Goal: Contribute content

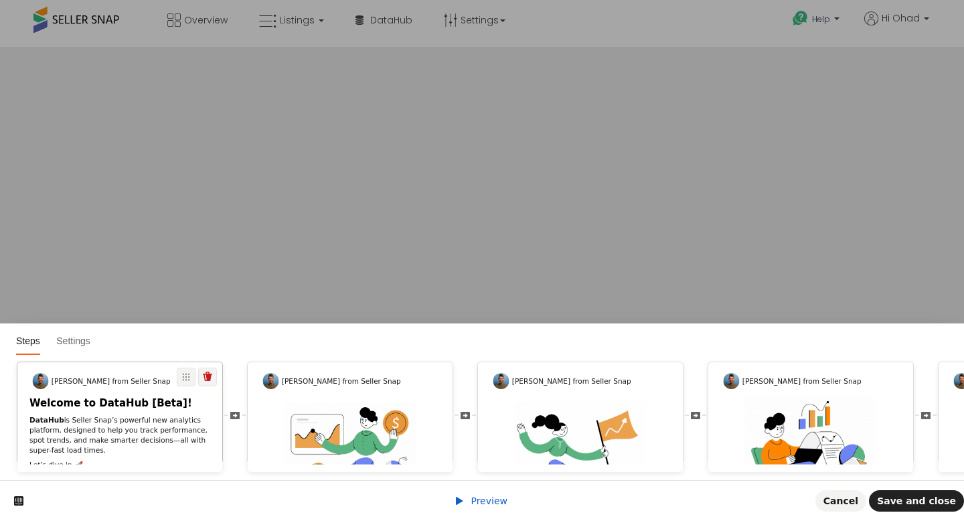
click at [121, 422] on p "DataHub is Seller Snap’s powerful new analytics platform, designed to help you …" at bounding box center [119, 435] width 181 height 40
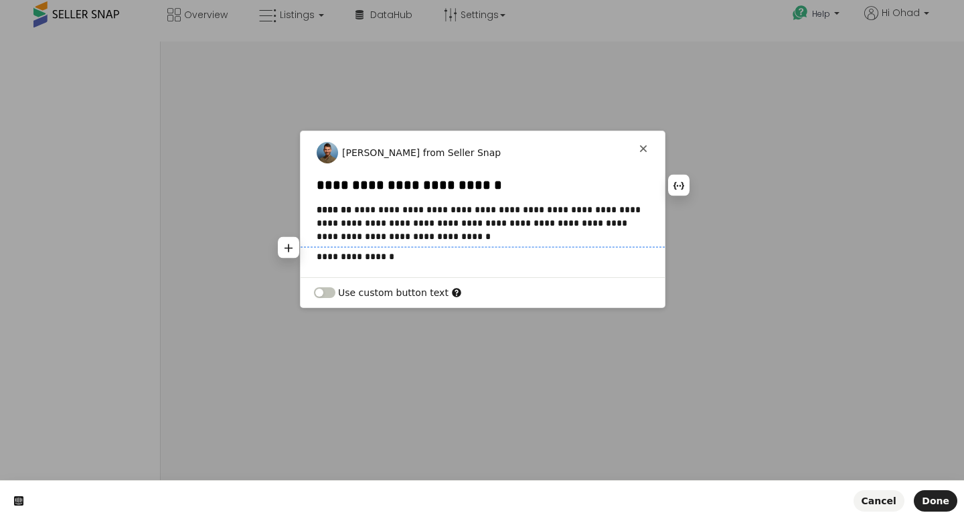
scroll to position [8, 0]
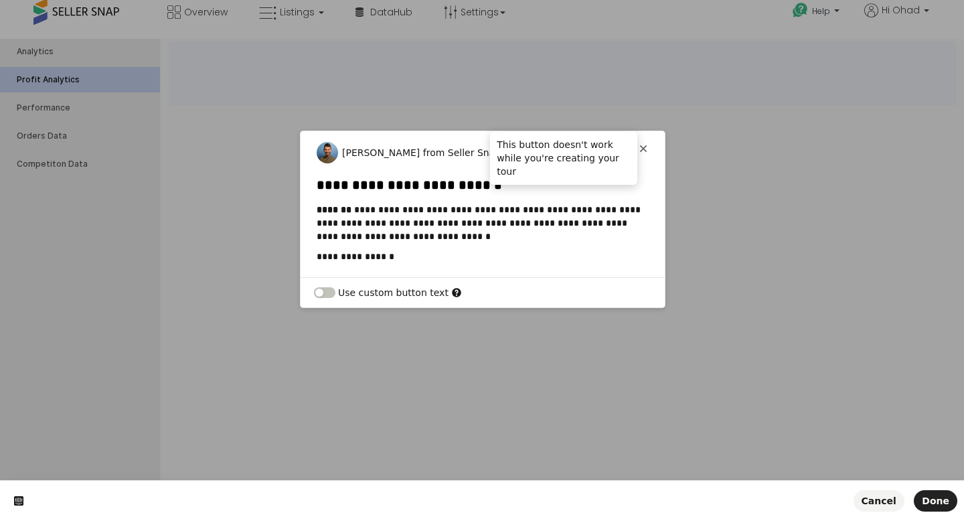
click at [640, 146] on icon at bounding box center [643, 148] width 11 height 11
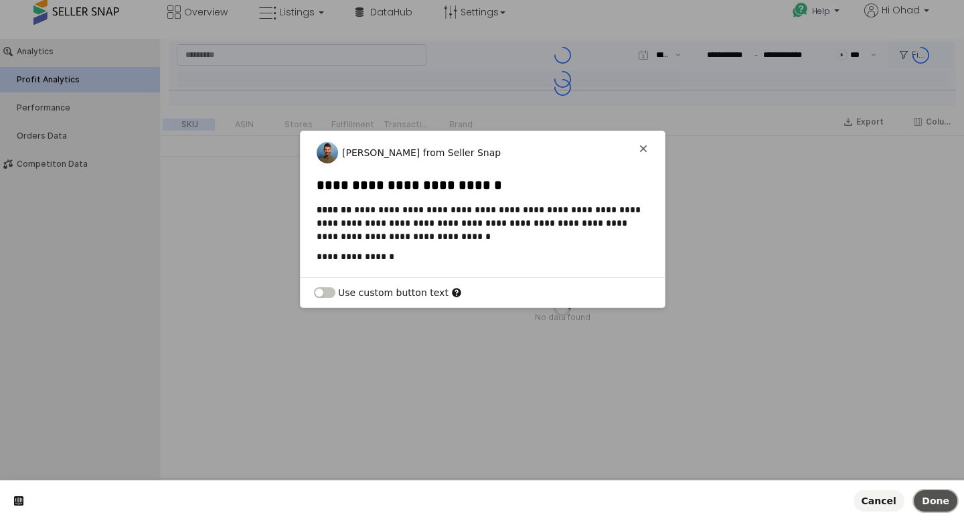
click at [937, 504] on span "Done" at bounding box center [935, 501] width 27 height 11
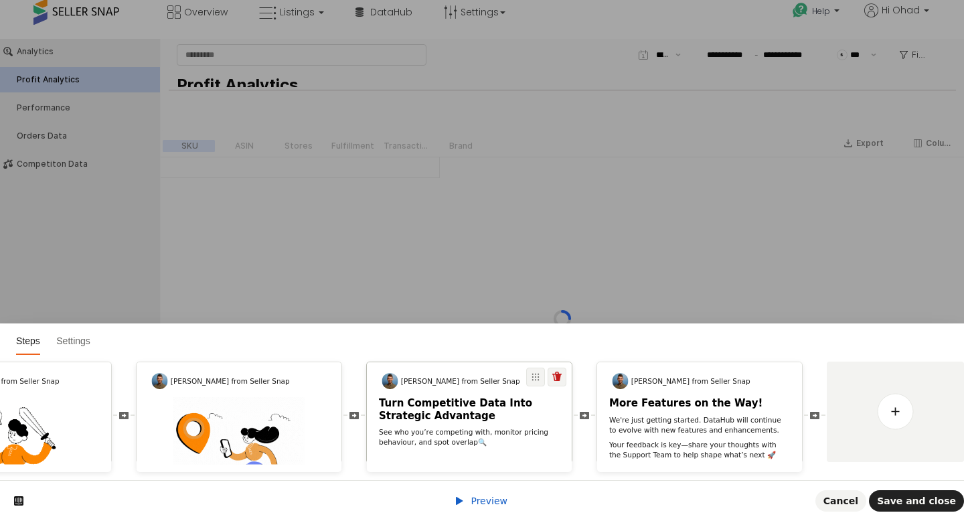
scroll to position [0, 1049]
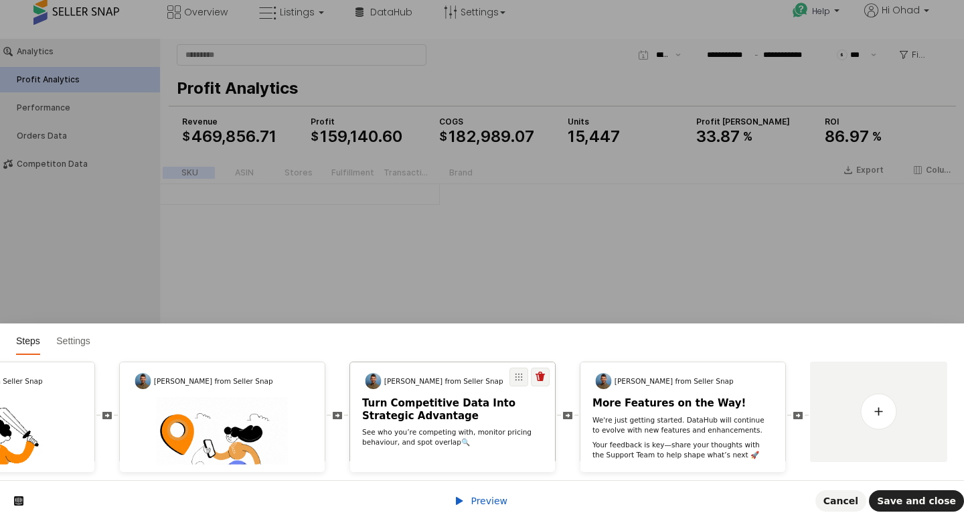
click at [464, 423] on div "Turn Competitive Data Into Strategic Advantage See who you’re competing with, m…" at bounding box center [452, 422] width 205 height 50
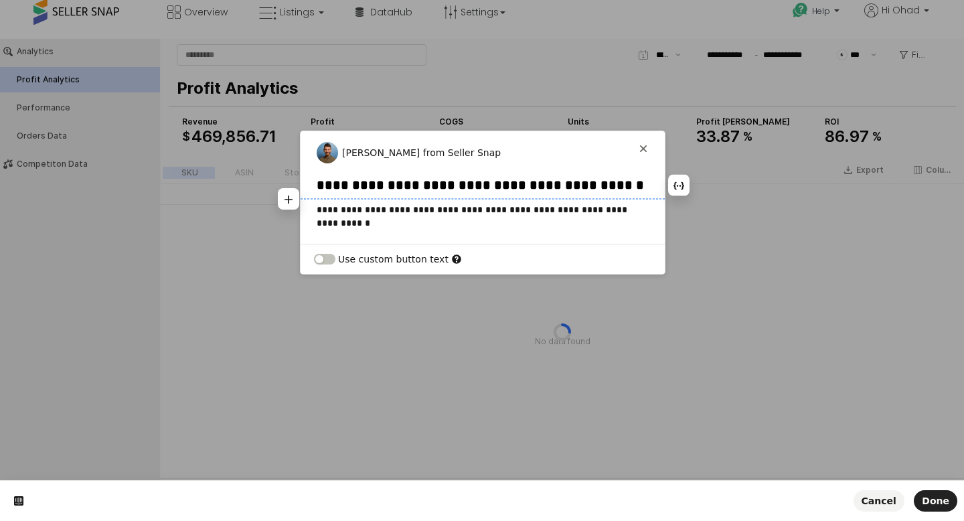
click at [318, 185] on h2 "**********" at bounding box center [483, 185] width 332 height 17
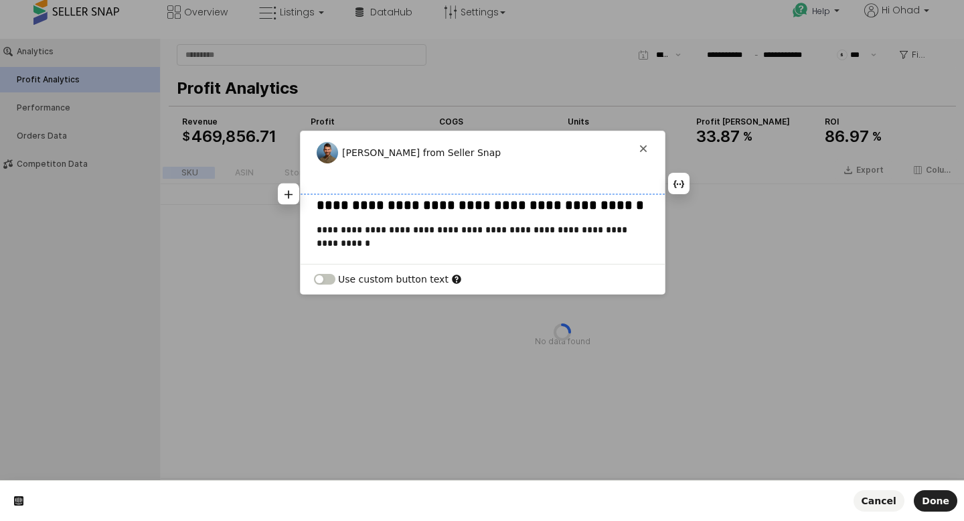
click at [484, 179] on p at bounding box center [483, 183] width 332 height 13
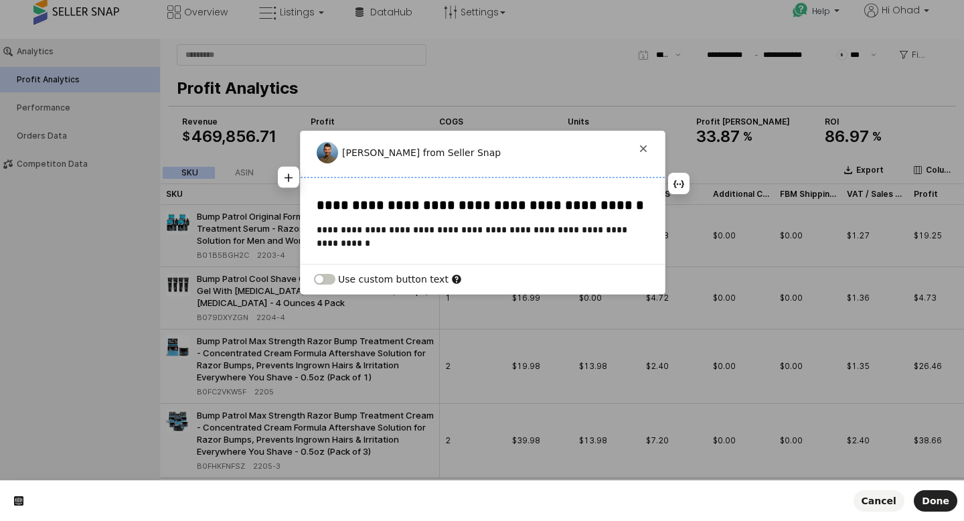
click at [331, 185] on p at bounding box center [483, 183] width 332 height 13
click at [286, 175] on icon "button" at bounding box center [288, 177] width 11 height 11
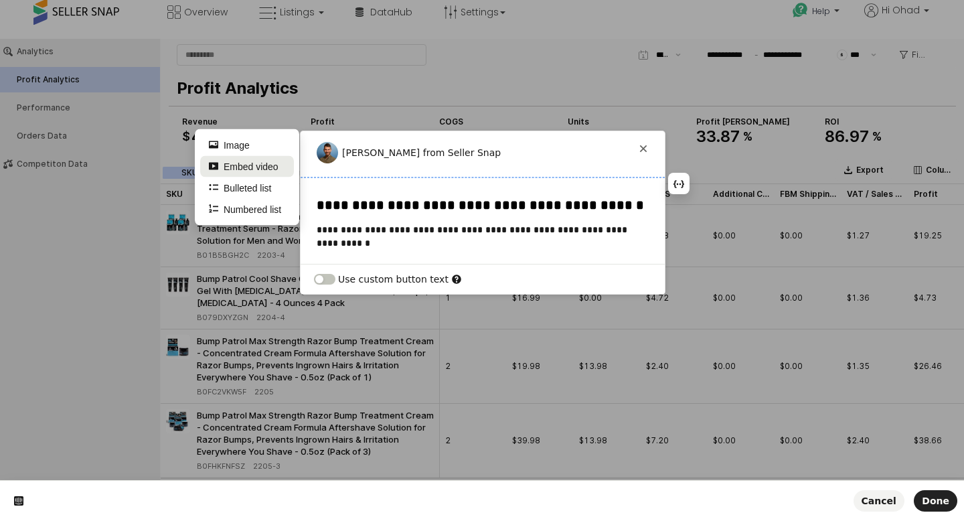
click at [267, 165] on button "Embed video" at bounding box center [247, 165] width 94 height 21
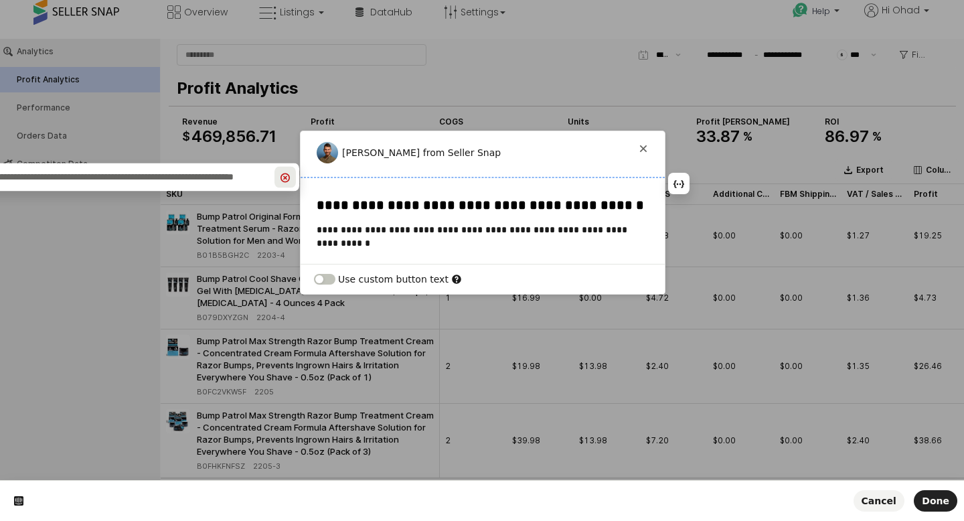
click at [287, 175] on icon "button" at bounding box center [285, 177] width 9 height 9
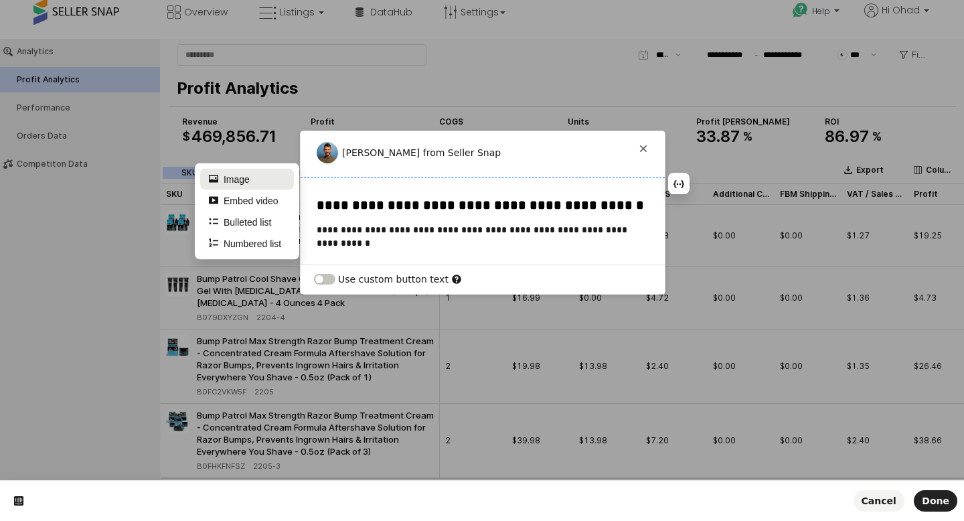
click at [267, 179] on button "Image" at bounding box center [247, 178] width 94 height 21
click at [261, 203] on button "Embed video" at bounding box center [247, 200] width 94 height 21
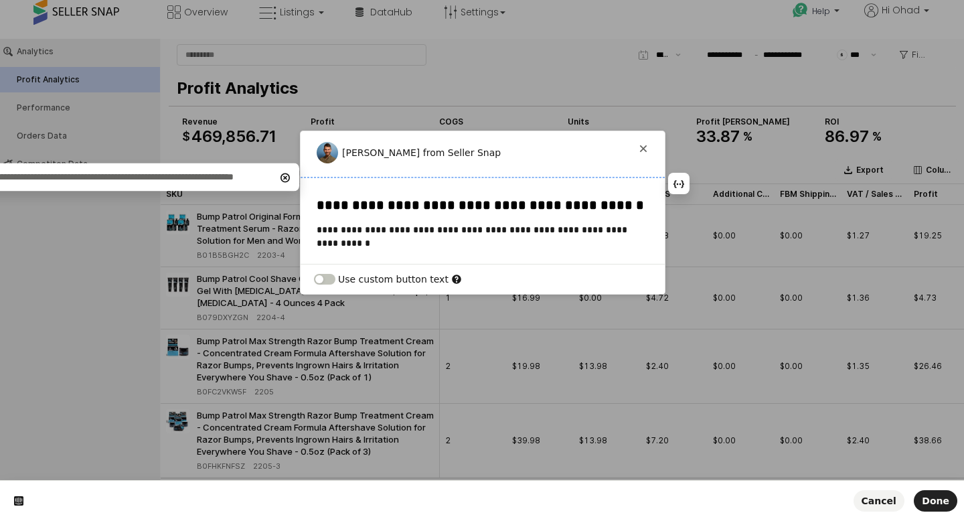
click at [355, 181] on p at bounding box center [483, 183] width 332 height 13
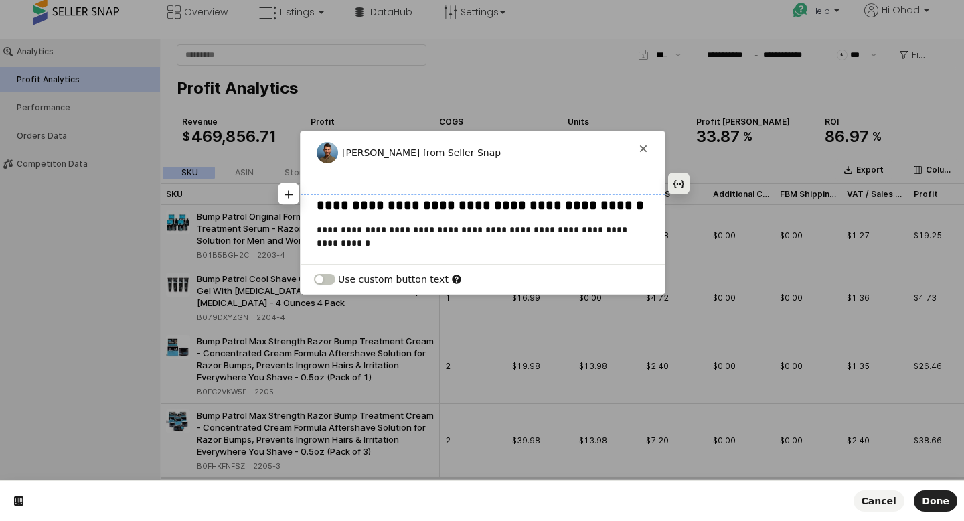
click at [682, 184] on icon "button" at bounding box center [679, 184] width 11 height 11
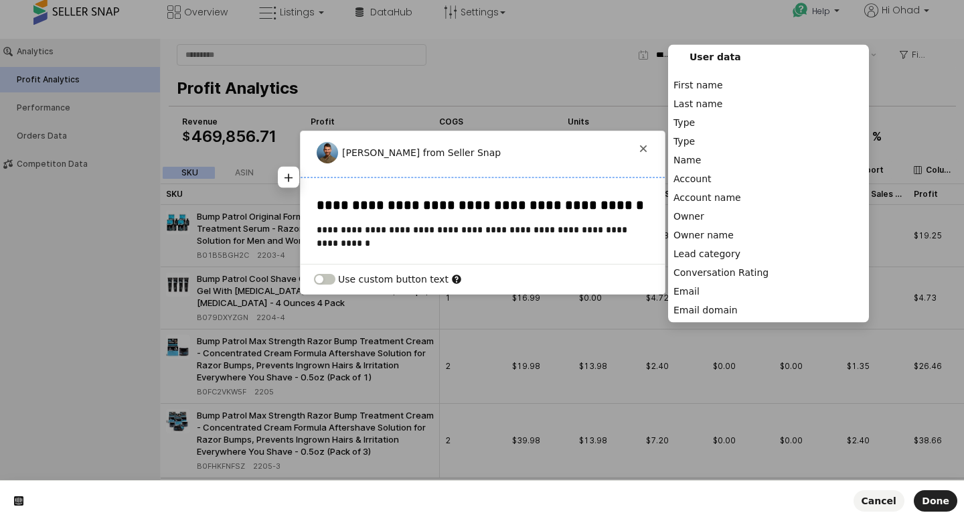
click at [376, 186] on p at bounding box center [483, 183] width 332 height 13
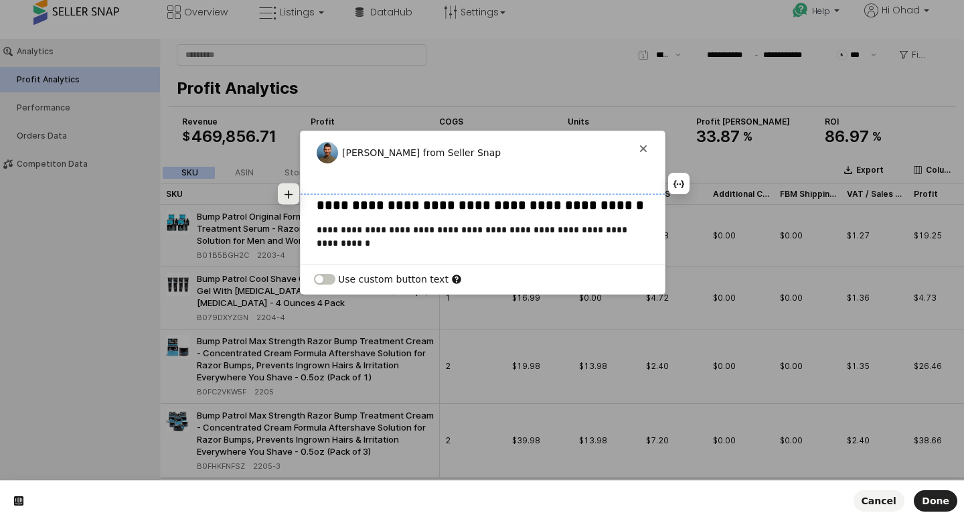
click at [281, 194] on button "button" at bounding box center [288, 193] width 21 height 21
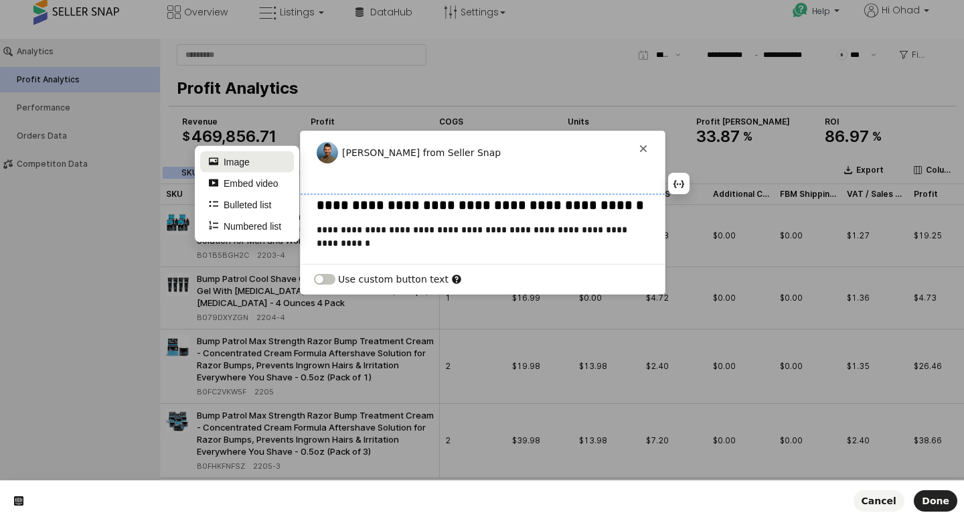
click at [247, 163] on button "Image" at bounding box center [247, 161] width 94 height 21
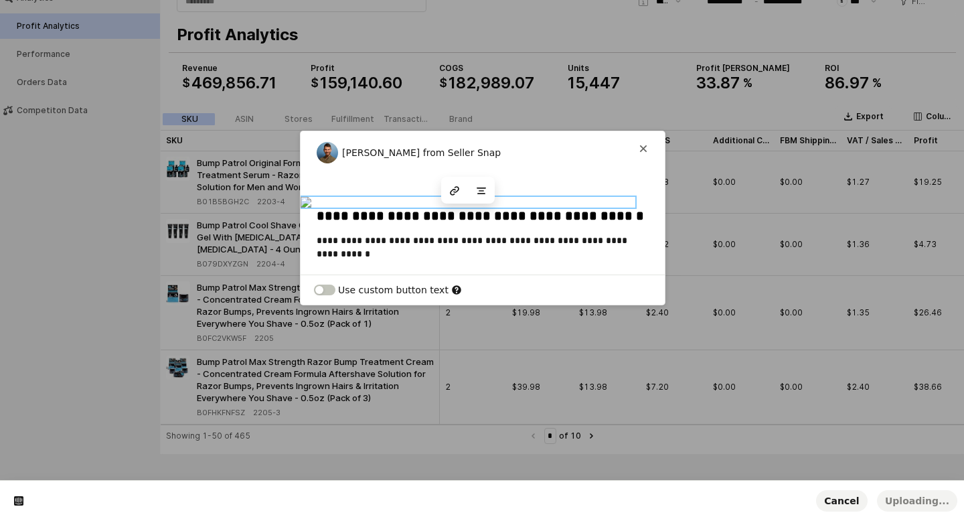
scroll to position [82, 0]
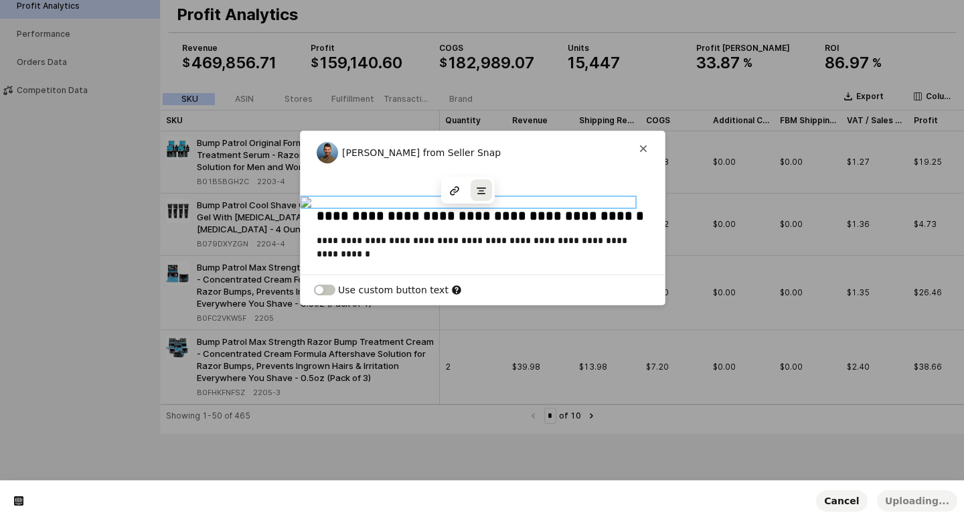
click at [480, 201] on button "button" at bounding box center [481, 189] width 21 height 21
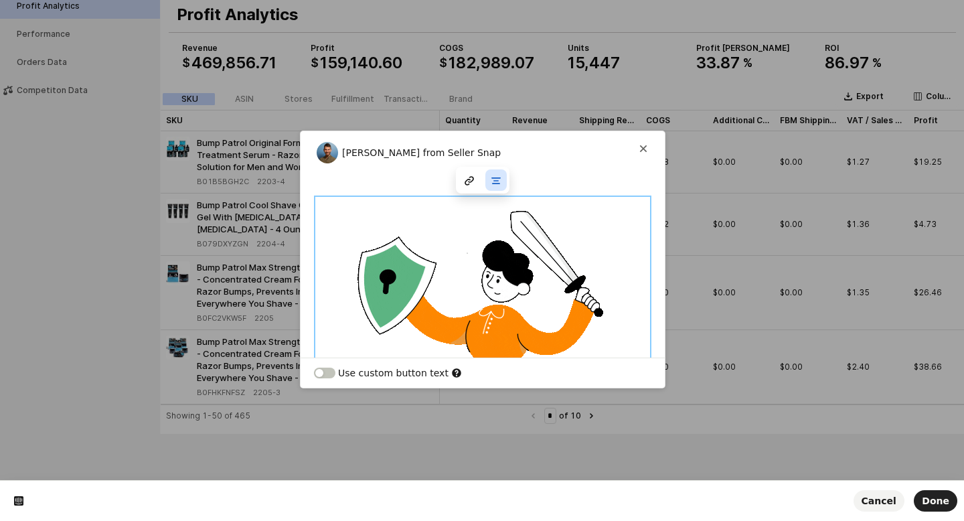
click at [649, 190] on div "**********" at bounding box center [483, 381] width 364 height 409
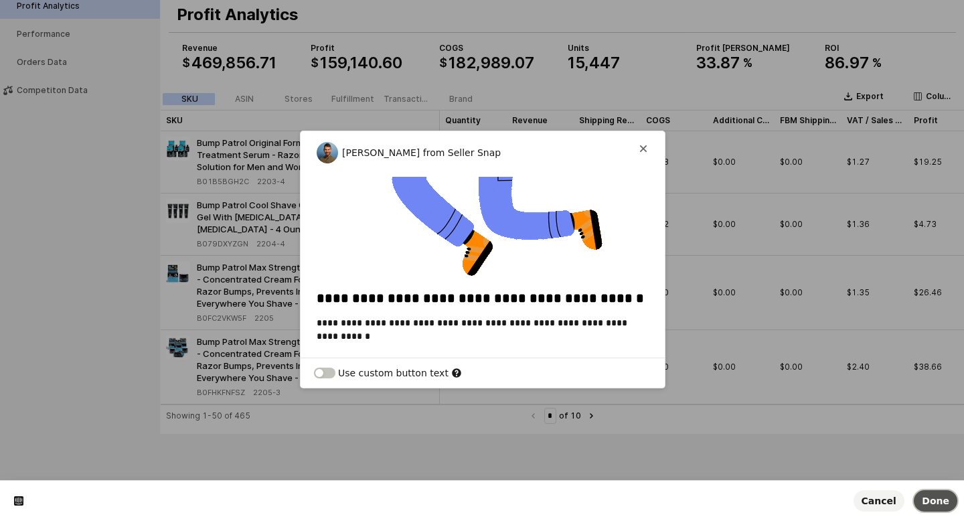
click at [930, 496] on span "Done" at bounding box center [935, 501] width 27 height 11
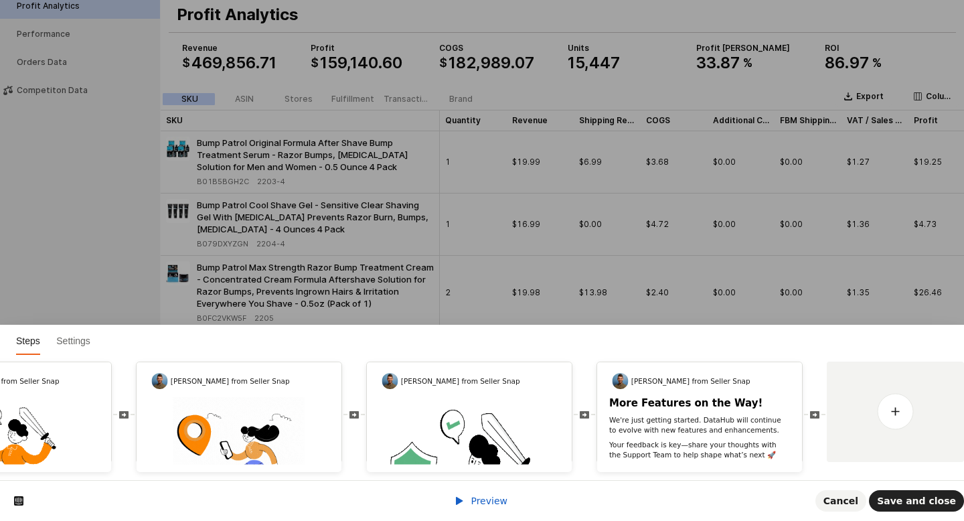
scroll to position [0, 0]
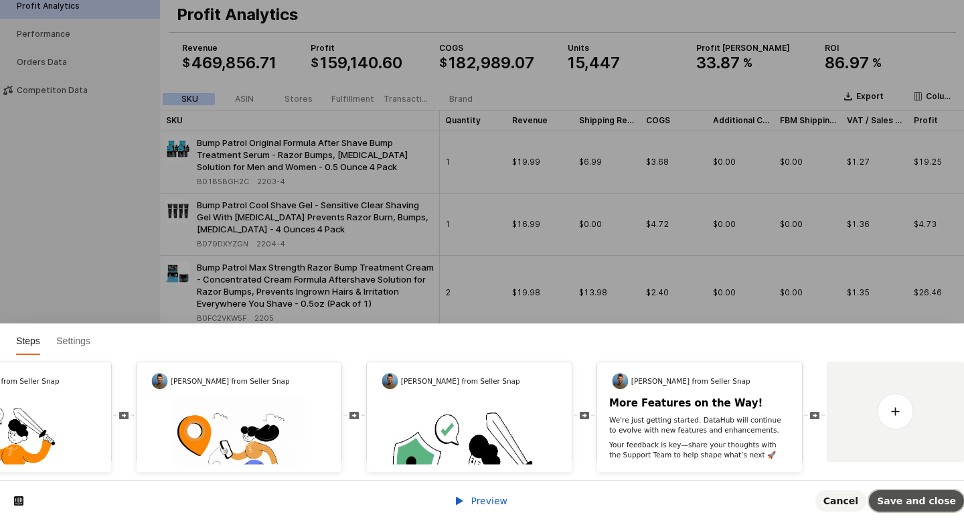
click at [903, 502] on span "Save and close" at bounding box center [916, 501] width 79 height 11
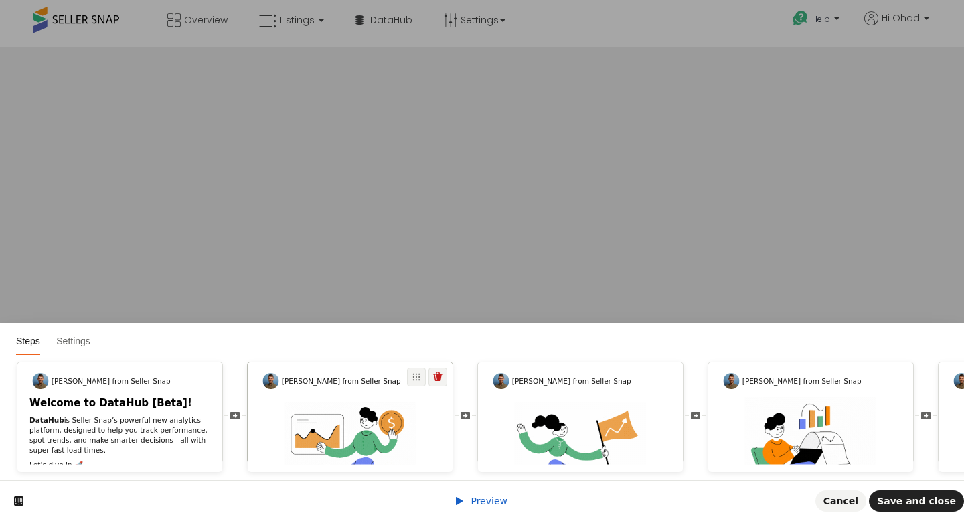
click at [382, 414] on img at bounding box center [350, 468] width 131 height 131
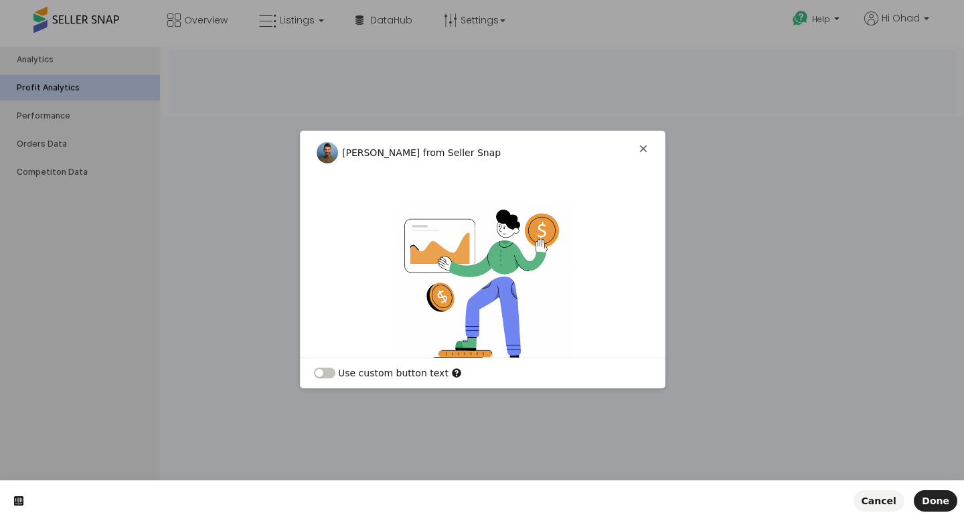
scroll to position [101, 0]
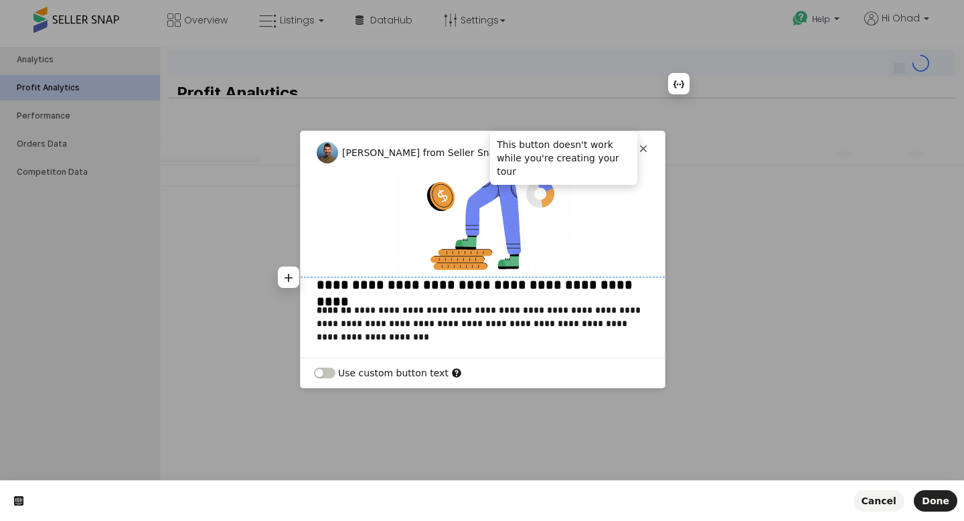
click at [647, 146] on icon at bounding box center [643, 148] width 11 height 11
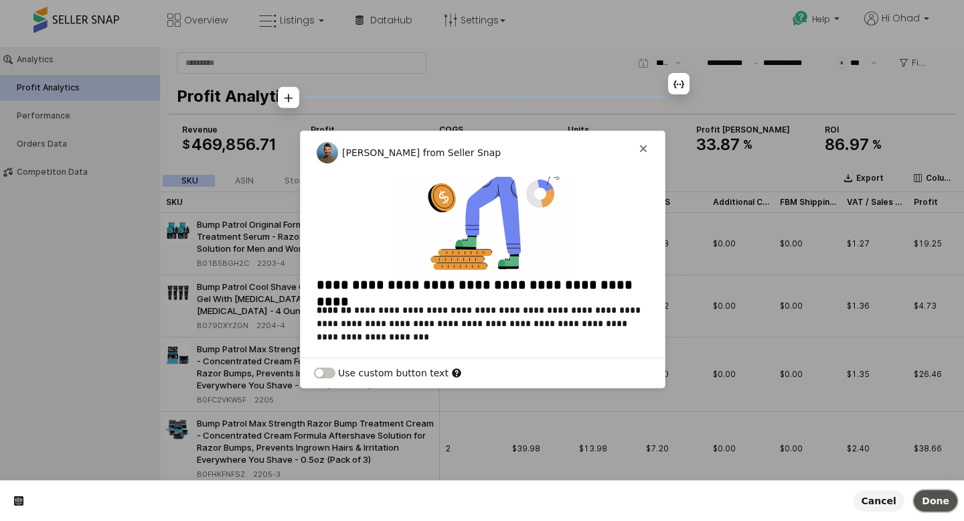
click at [932, 504] on span "Done" at bounding box center [935, 501] width 27 height 11
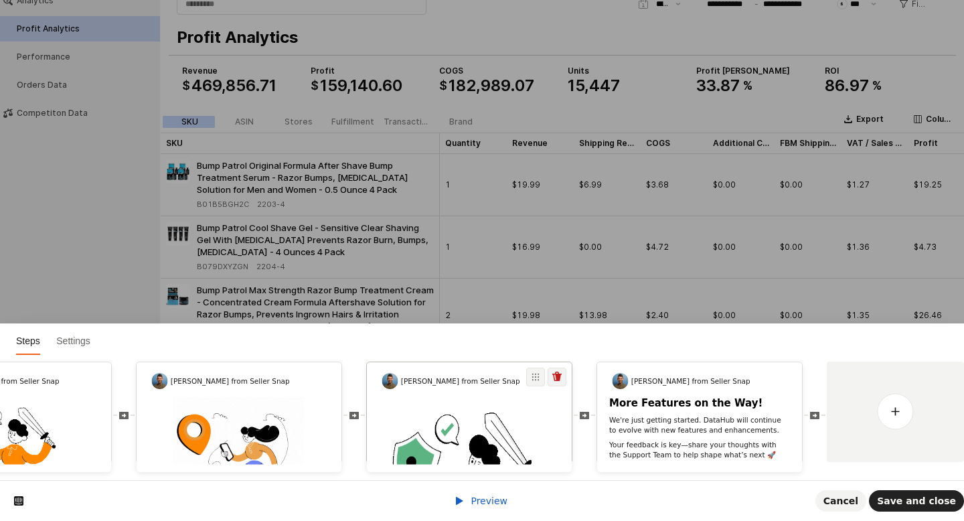
scroll to position [82, 0]
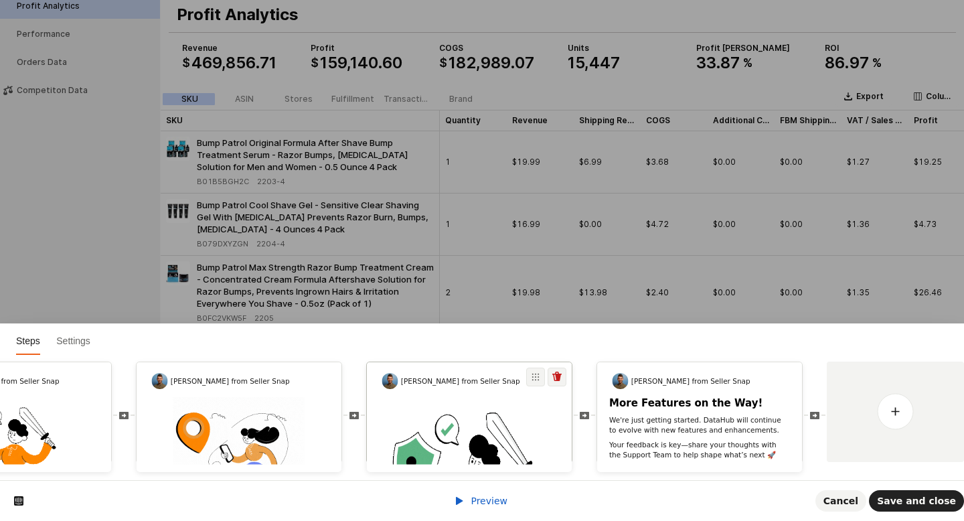
click at [479, 415] on img at bounding box center [469, 528] width 205 height 251
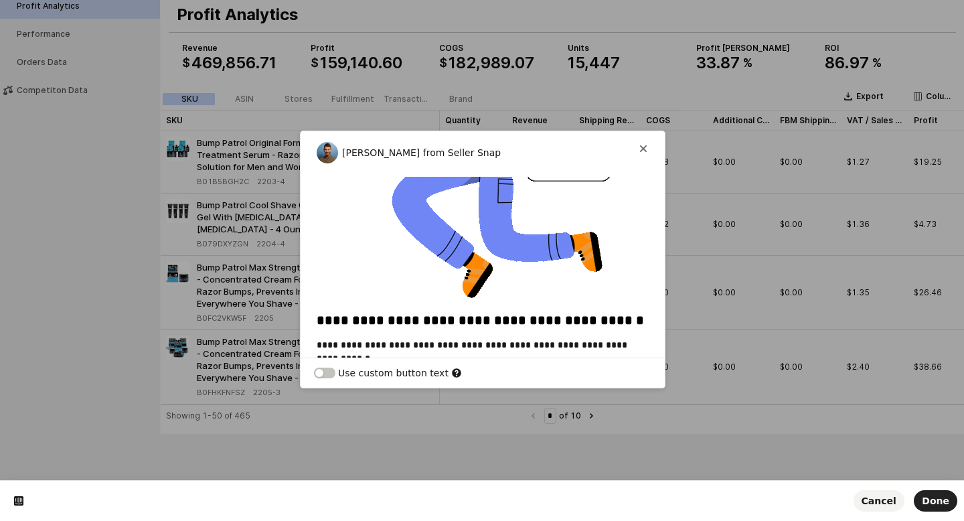
scroll to position [238, 0]
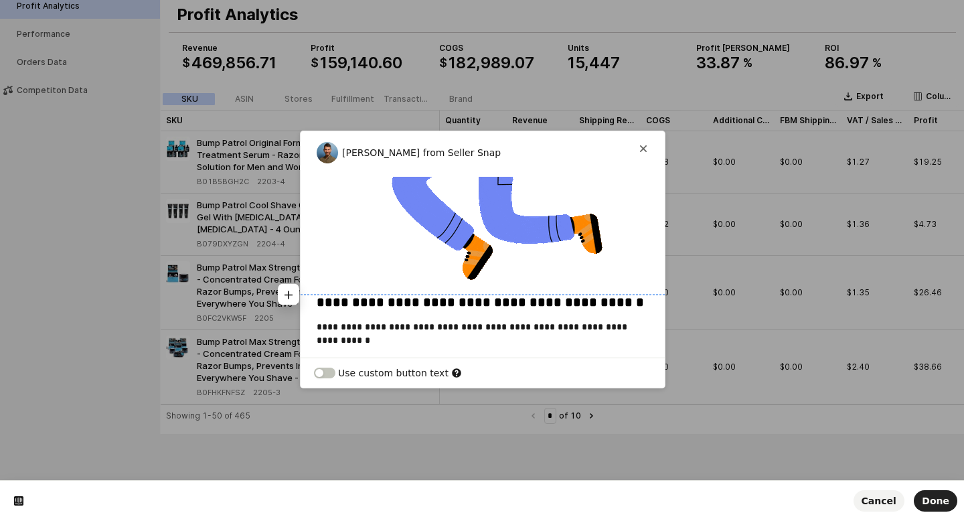
click at [474, 262] on img at bounding box center [482, 126] width 335 height 335
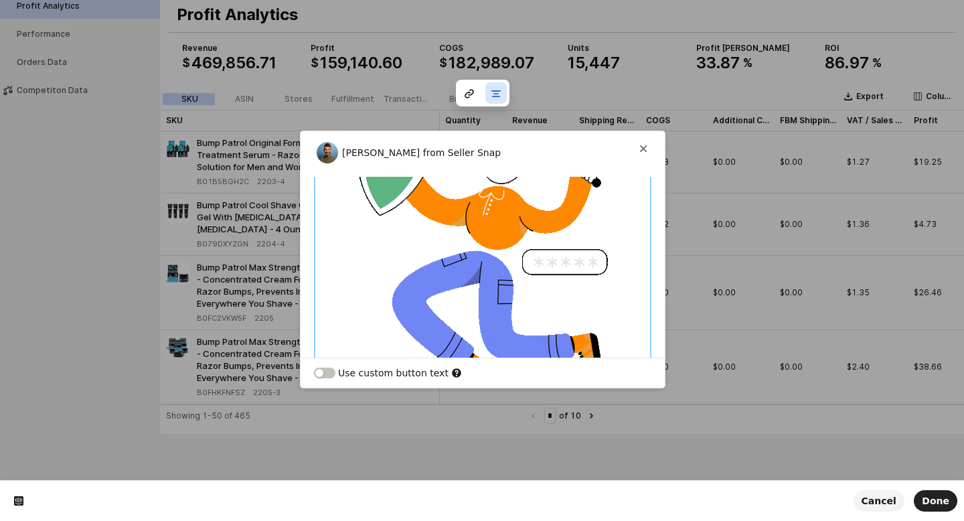
scroll to position [0, 0]
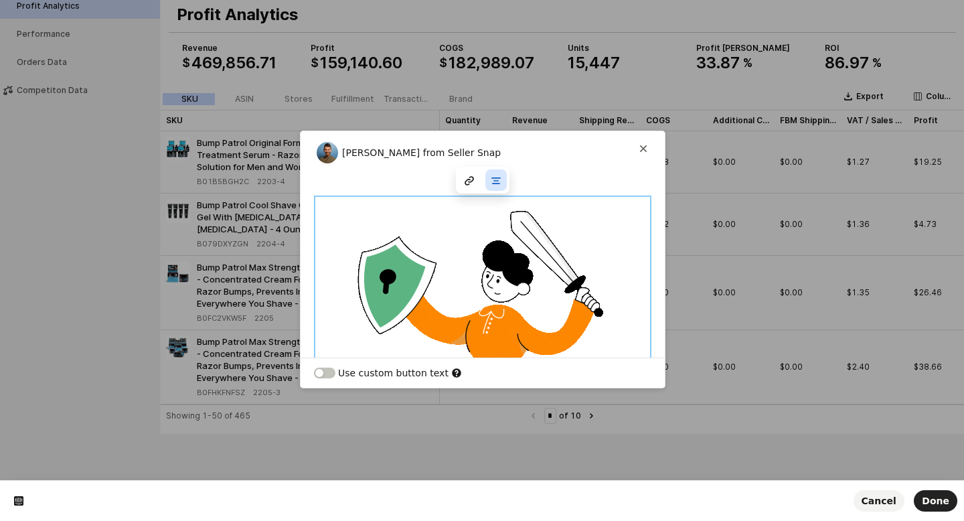
click at [469, 180] on div at bounding box center [483, 180] width 54 height 27
click at [504, 184] on button "button" at bounding box center [496, 179] width 21 height 21
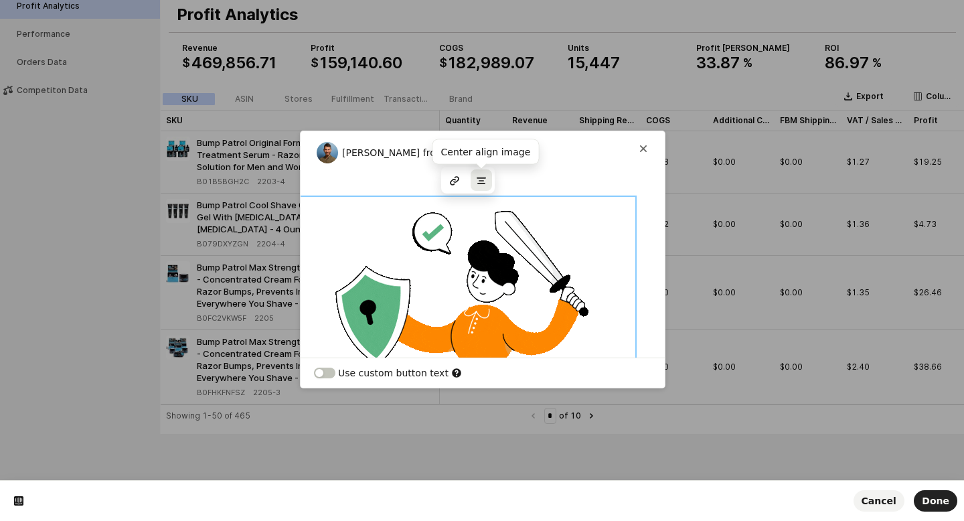
click at [481, 182] on icon "button" at bounding box center [481, 180] width 11 height 11
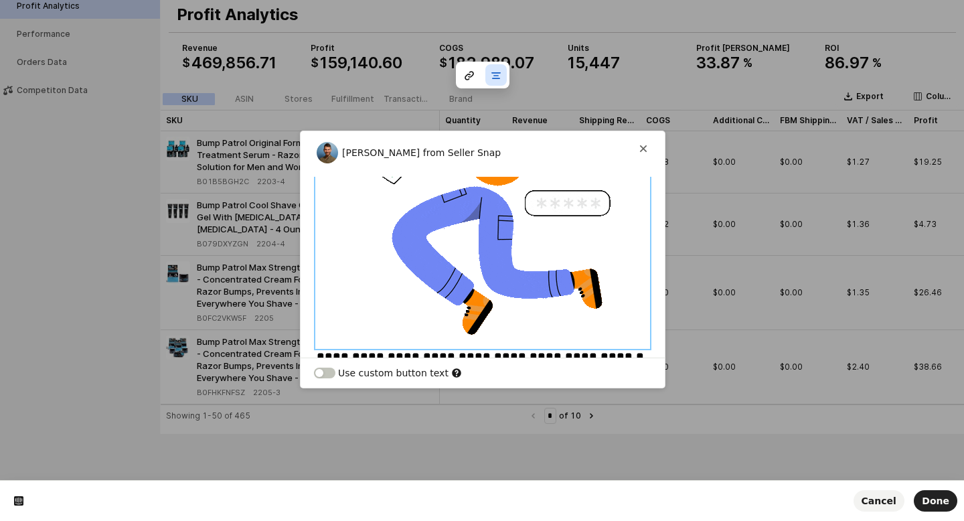
scroll to position [242, 0]
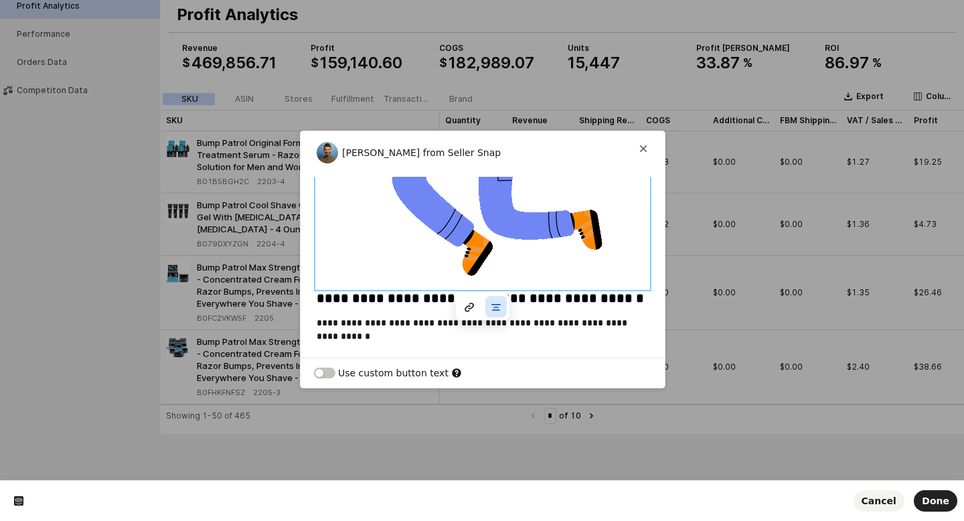
click at [613, 352] on div "**********" at bounding box center [483, 267] width 364 height 181
click at [585, 225] on img at bounding box center [482, 122] width 335 height 335
click at [579, 248] on img at bounding box center [482, 122] width 335 height 335
click at [523, 234] on img at bounding box center [482, 122] width 335 height 335
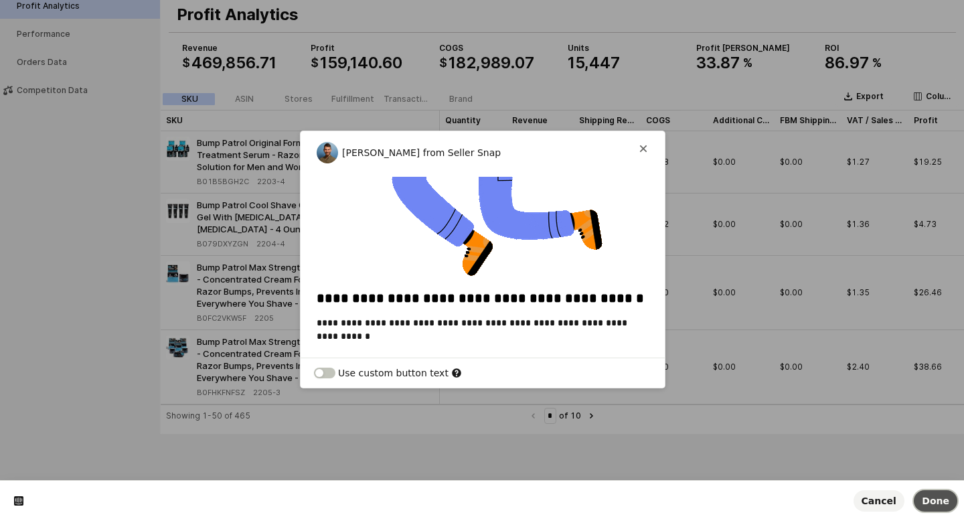
click at [927, 506] on span "Done" at bounding box center [935, 501] width 27 height 11
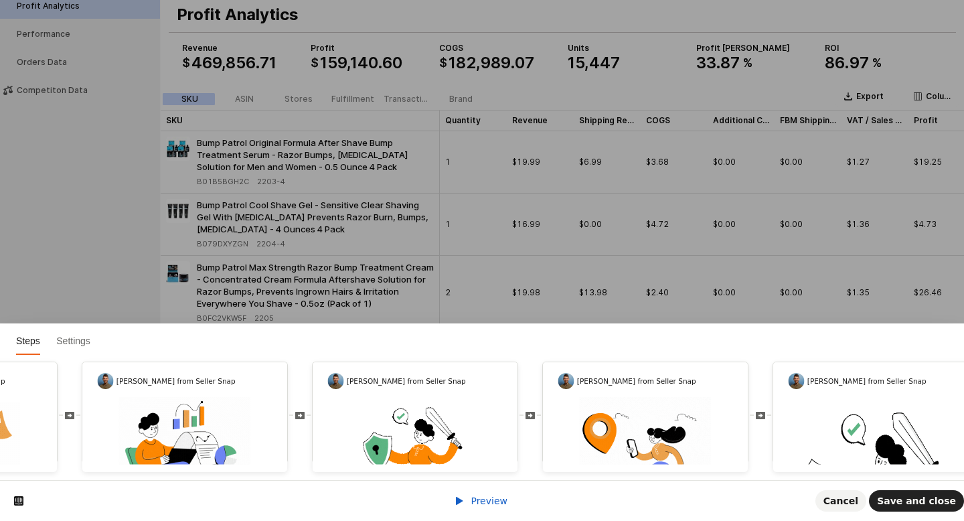
scroll to position [0, 613]
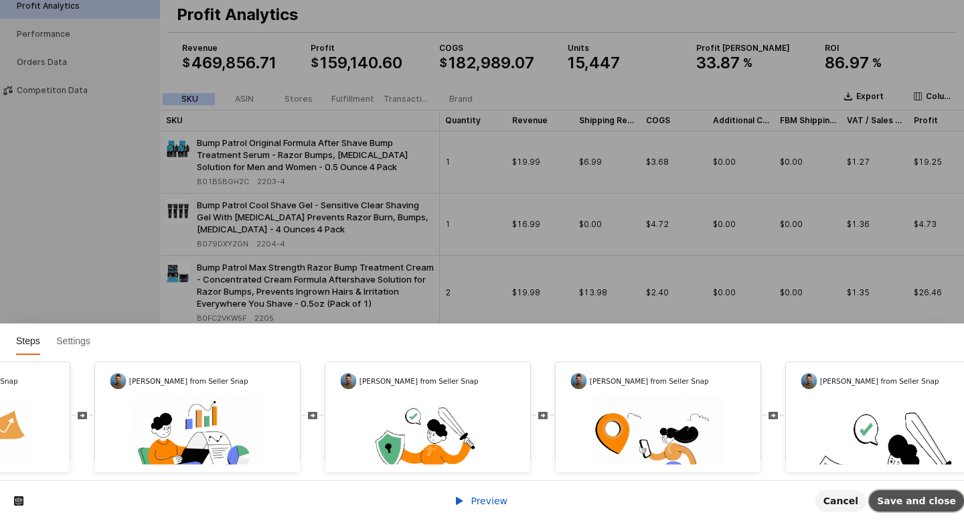
click at [911, 500] on span "Save and close" at bounding box center [916, 501] width 79 height 11
